Goal: Find specific page/section

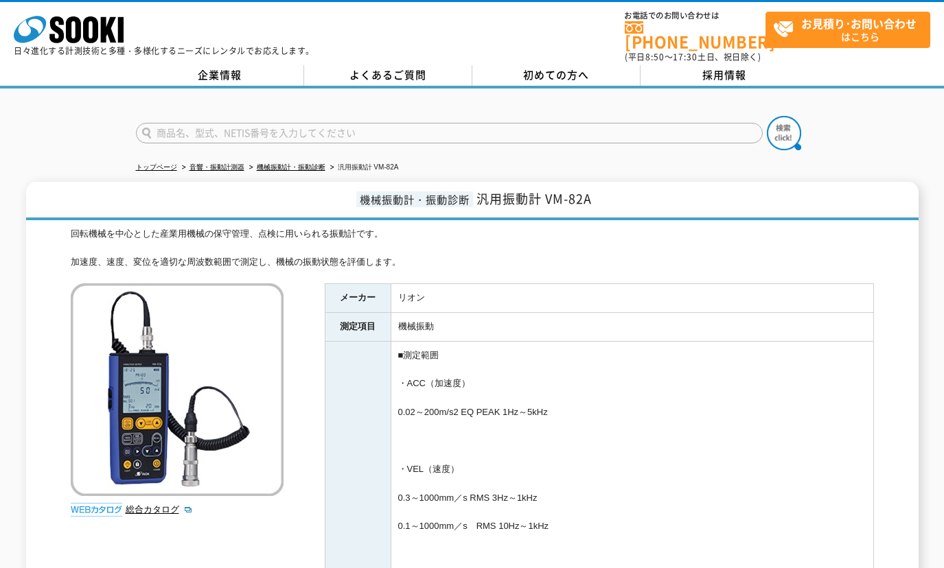
drag, startPoint x: 351, startPoint y: 171, endPoint x: 374, endPoint y: 152, distance: 29.3
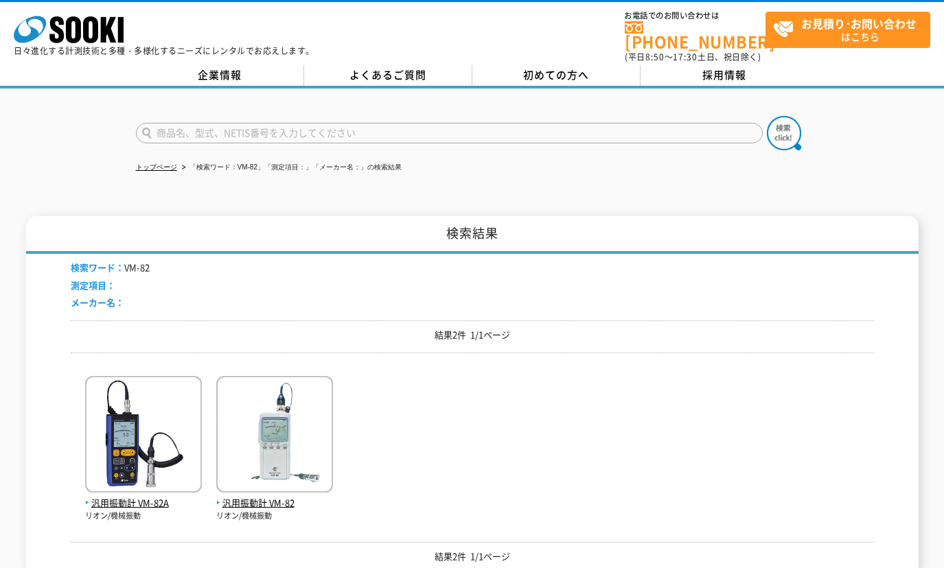
click at [318, 123] on input "text" at bounding box center [449, 133] width 627 height 21
paste input "SS-S-329G"
type input "SS-S-329G"
click at [771, 126] on img at bounding box center [784, 133] width 34 height 34
